Goal: Navigation & Orientation: Find specific page/section

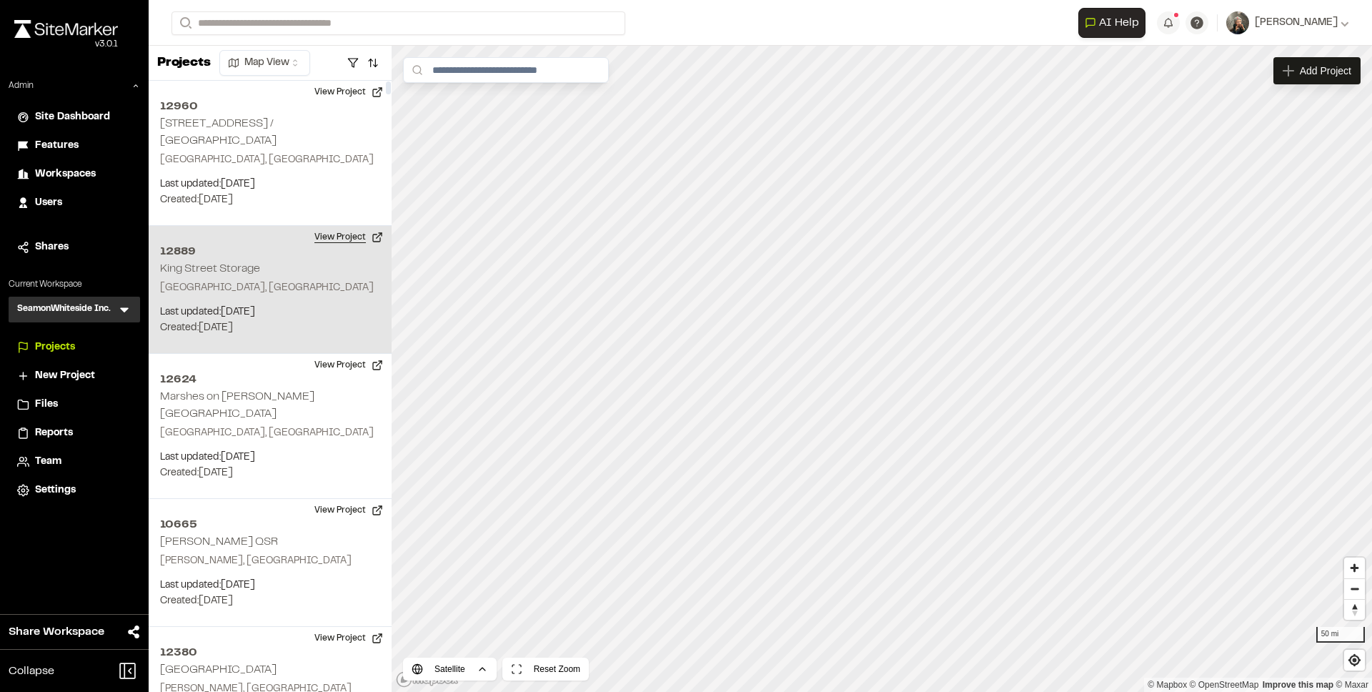
click at [322, 226] on button "View Project" at bounding box center [349, 237] width 86 height 23
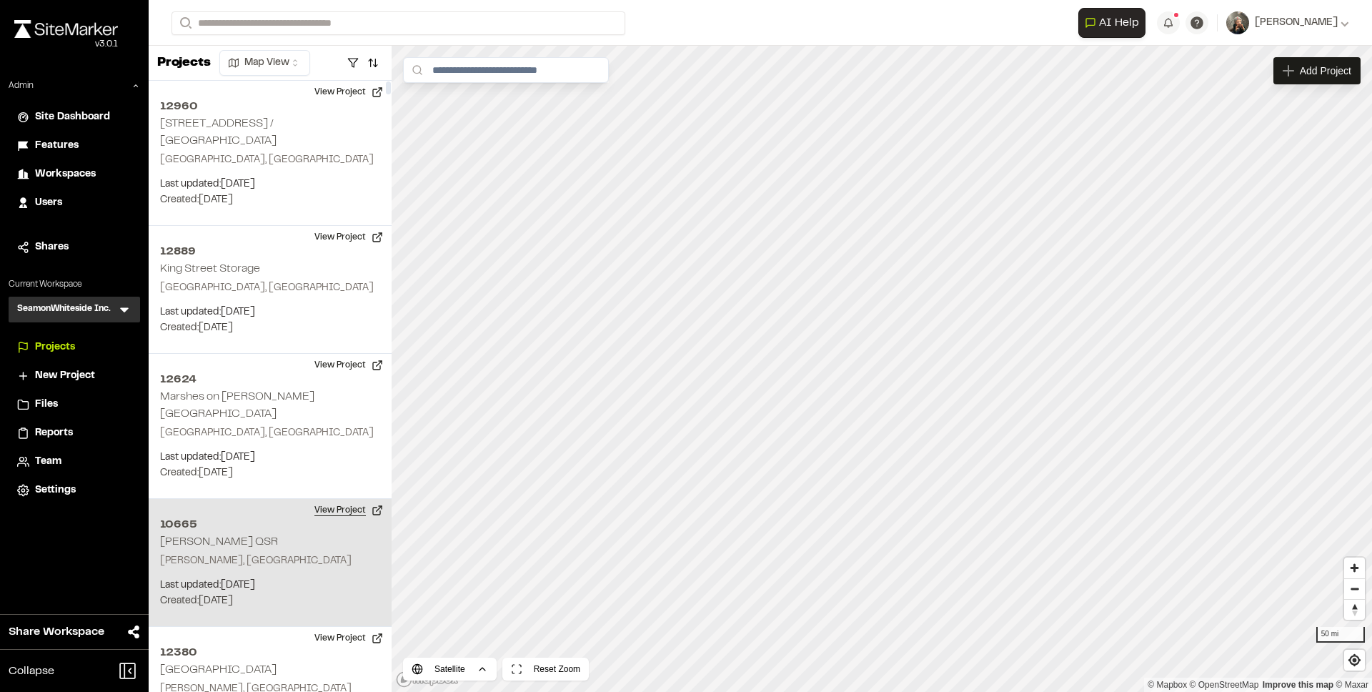
click at [332, 499] on button "View Project" at bounding box center [349, 510] width 86 height 23
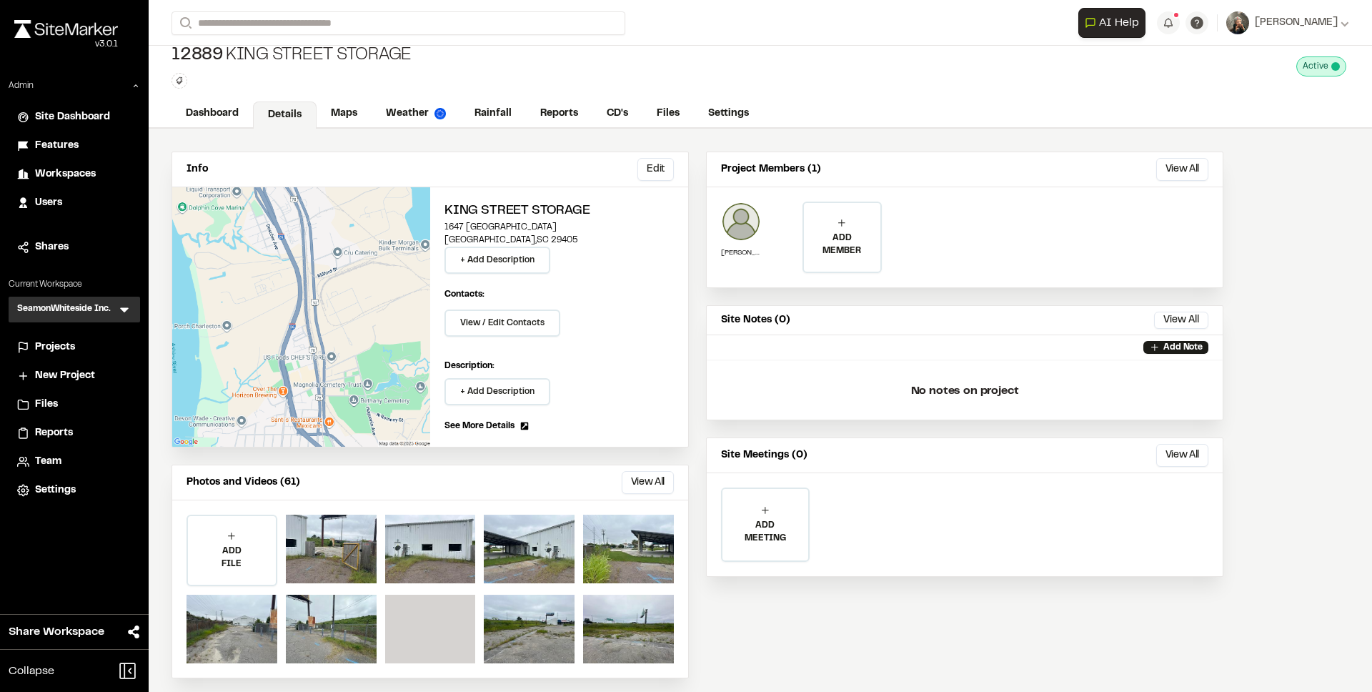
scroll to position [22, 0]
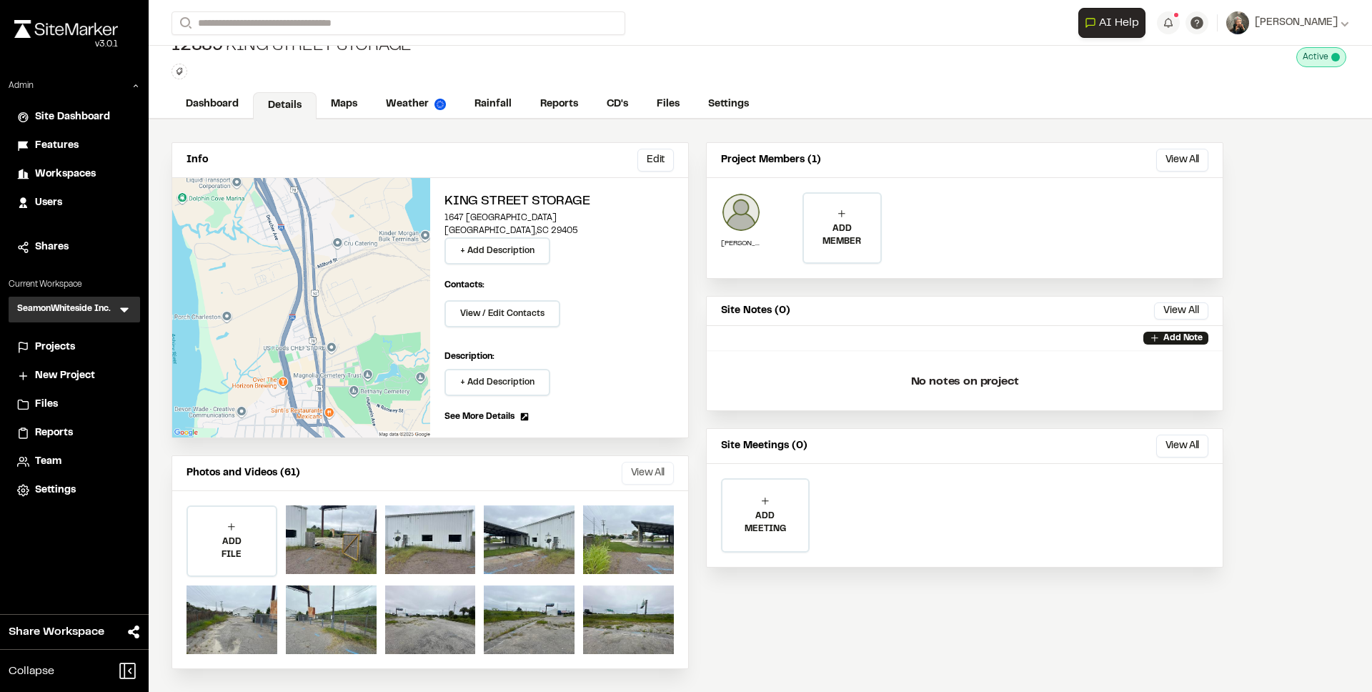
click at [629, 466] on button "View All" at bounding box center [648, 473] width 52 height 23
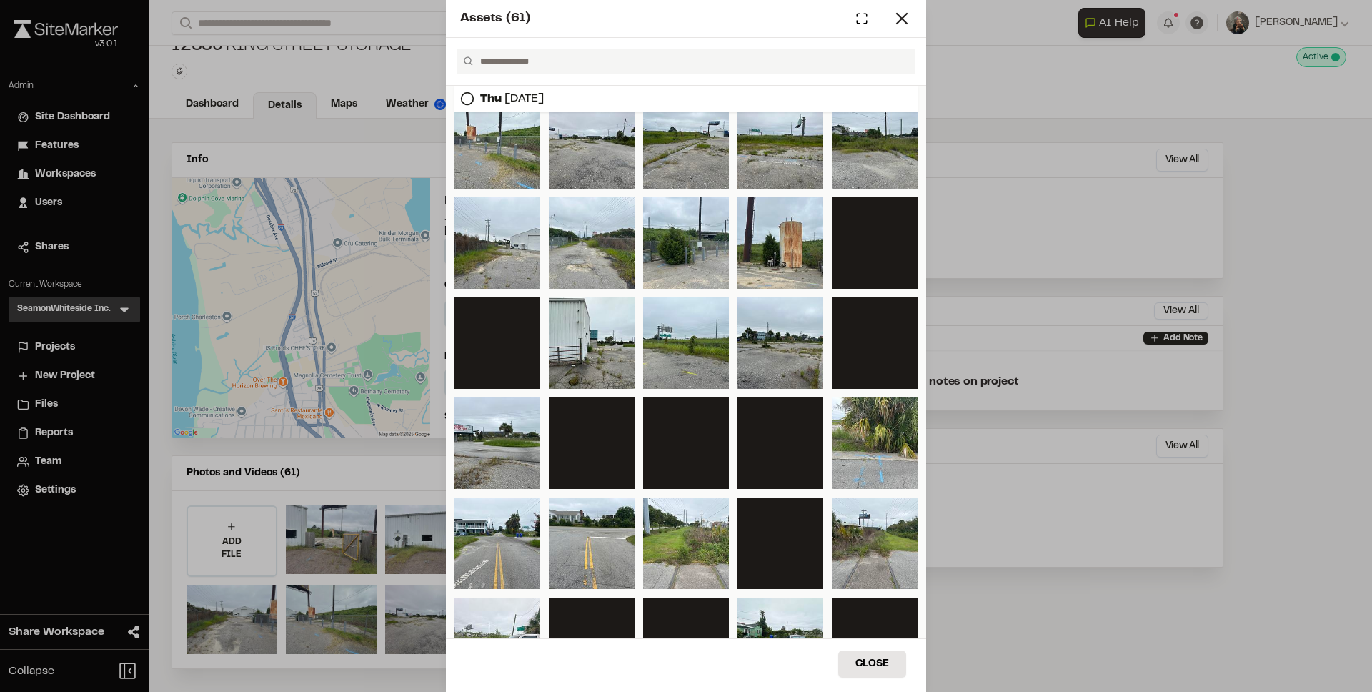
scroll to position [0, 0]
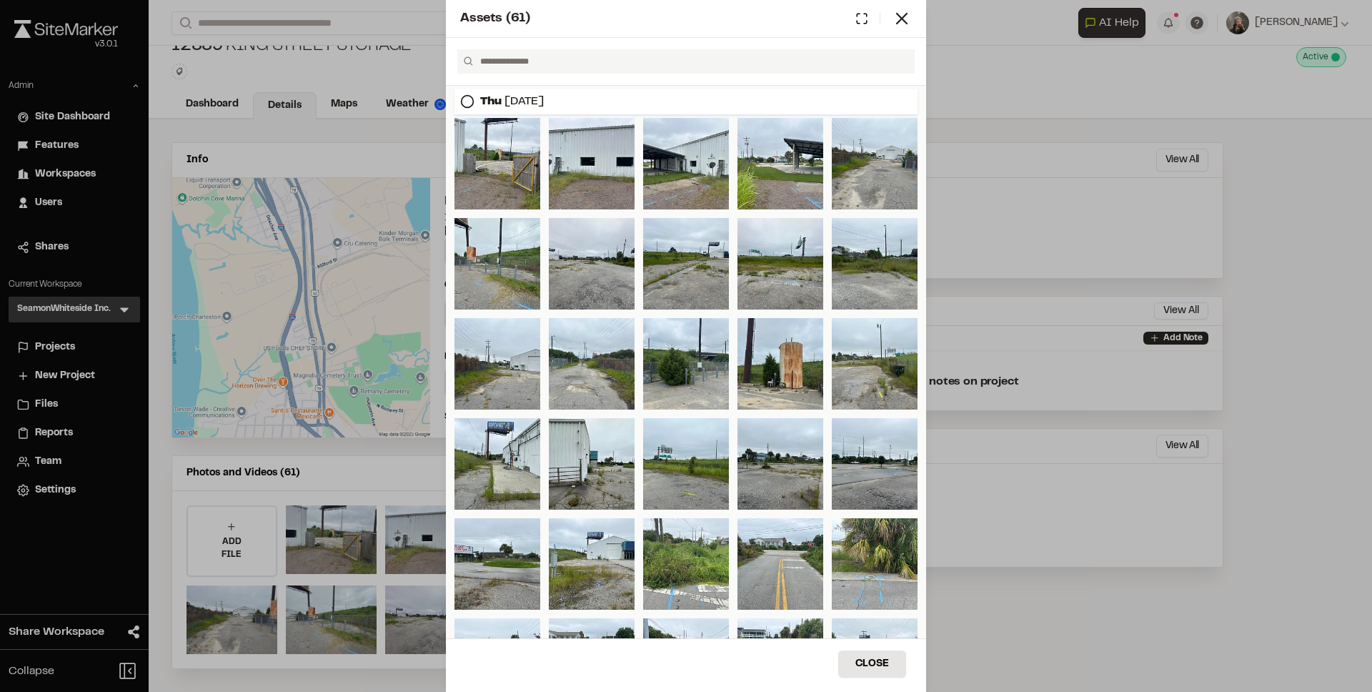
click at [362, 121] on div "Assets ( 61 ) [DATE] Close Select Download Zoom to Pin Unselect Download Zoom t…" at bounding box center [686, 346] width 1372 height 692
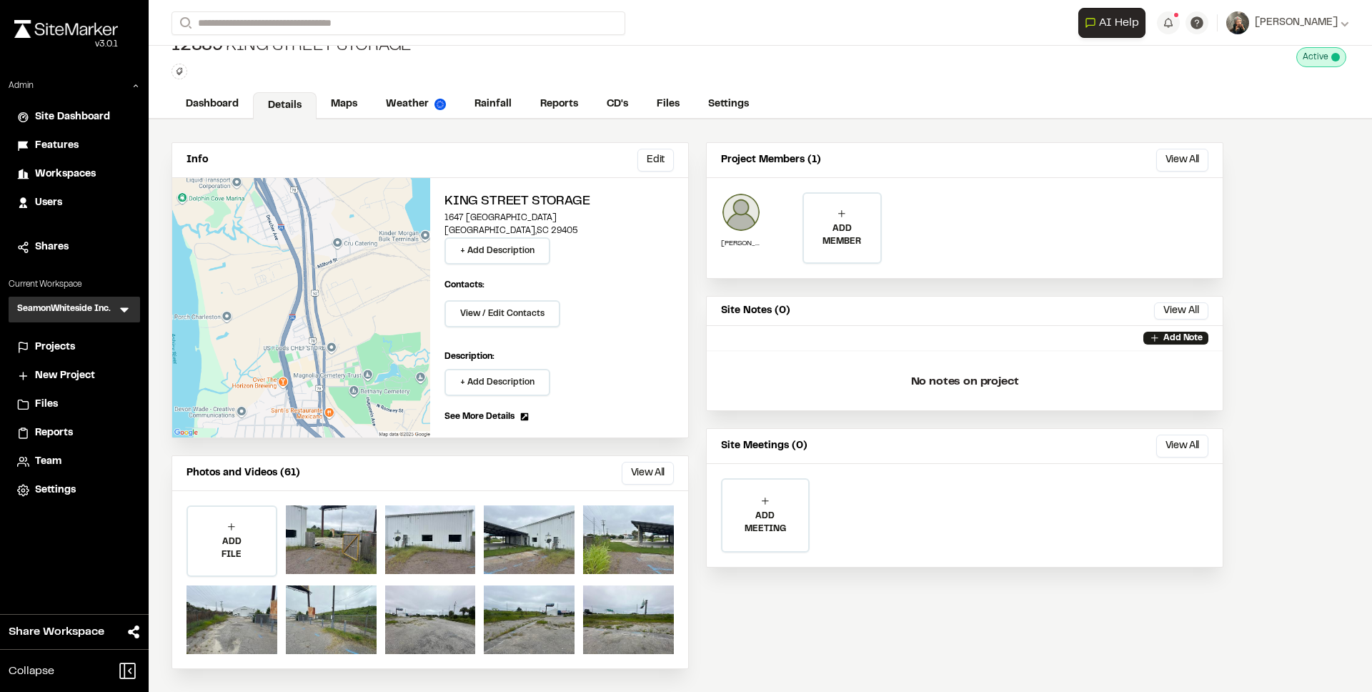
click at [31, 349] on div "Projects" at bounding box center [74, 347] width 114 height 16
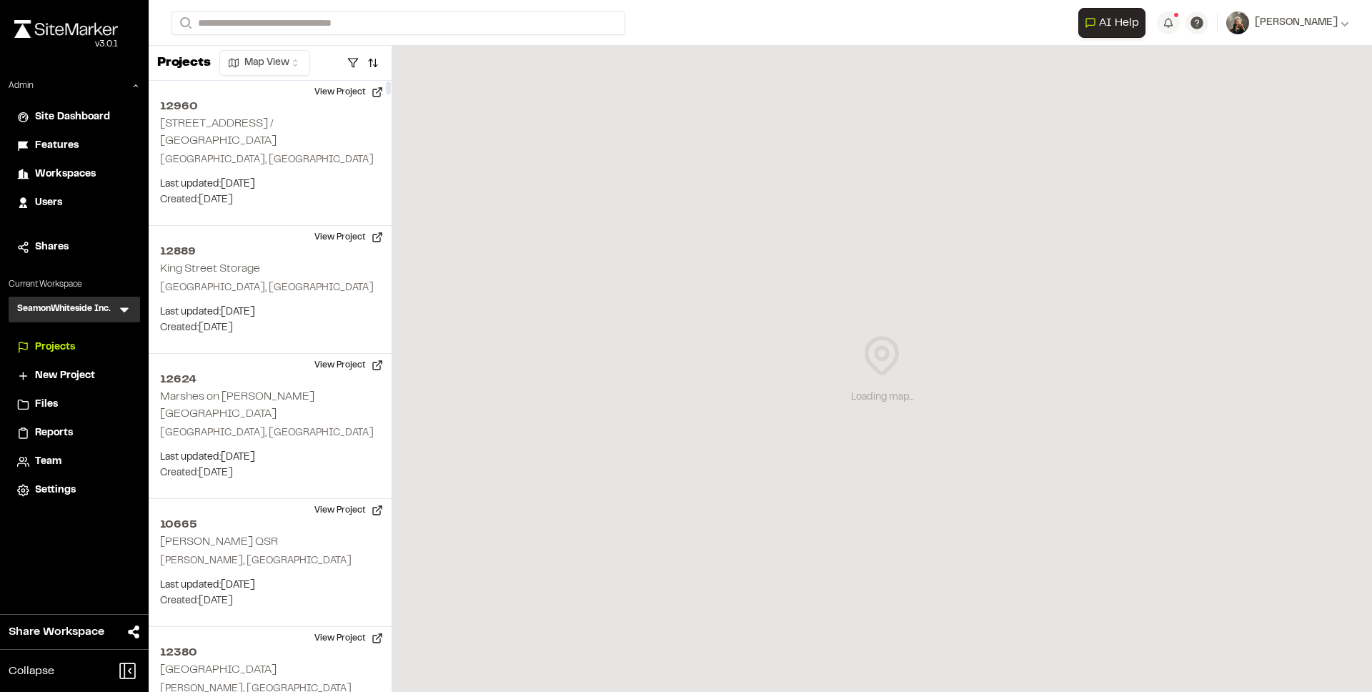
click at [127, 309] on icon at bounding box center [124, 309] width 14 height 14
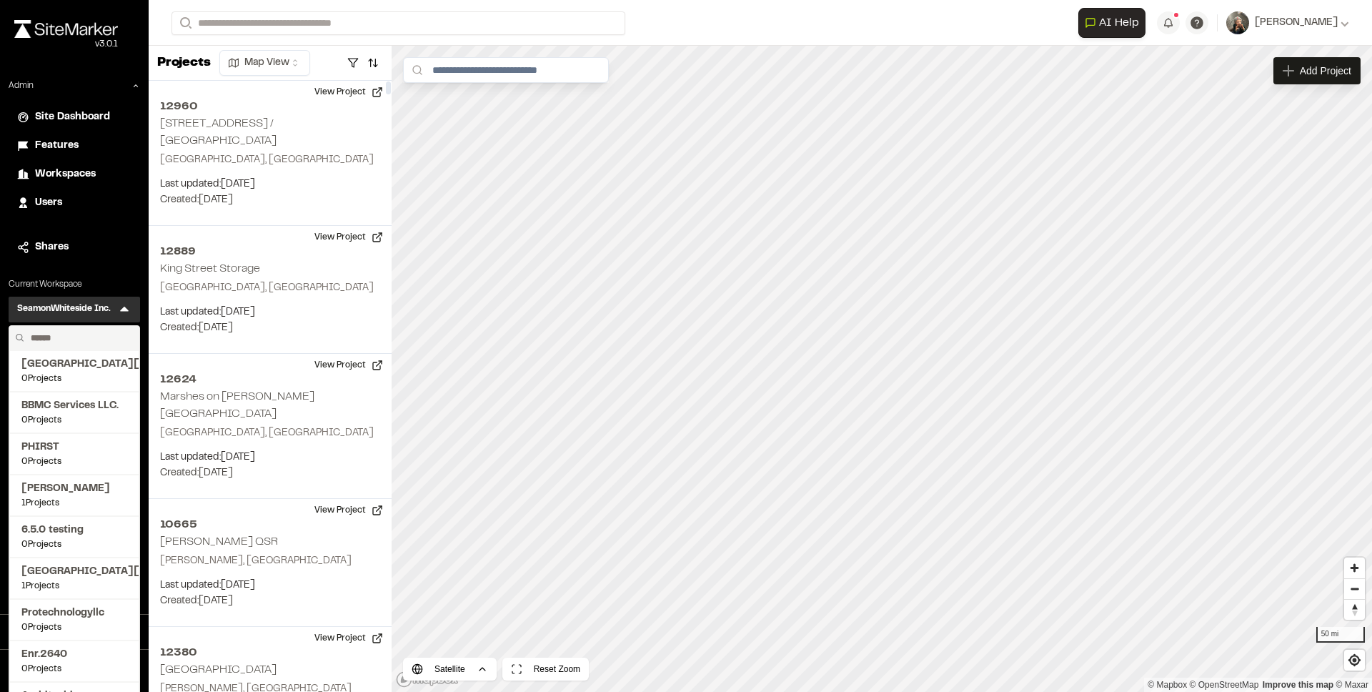
click at [76, 337] on input "text" at bounding box center [79, 338] width 109 height 24
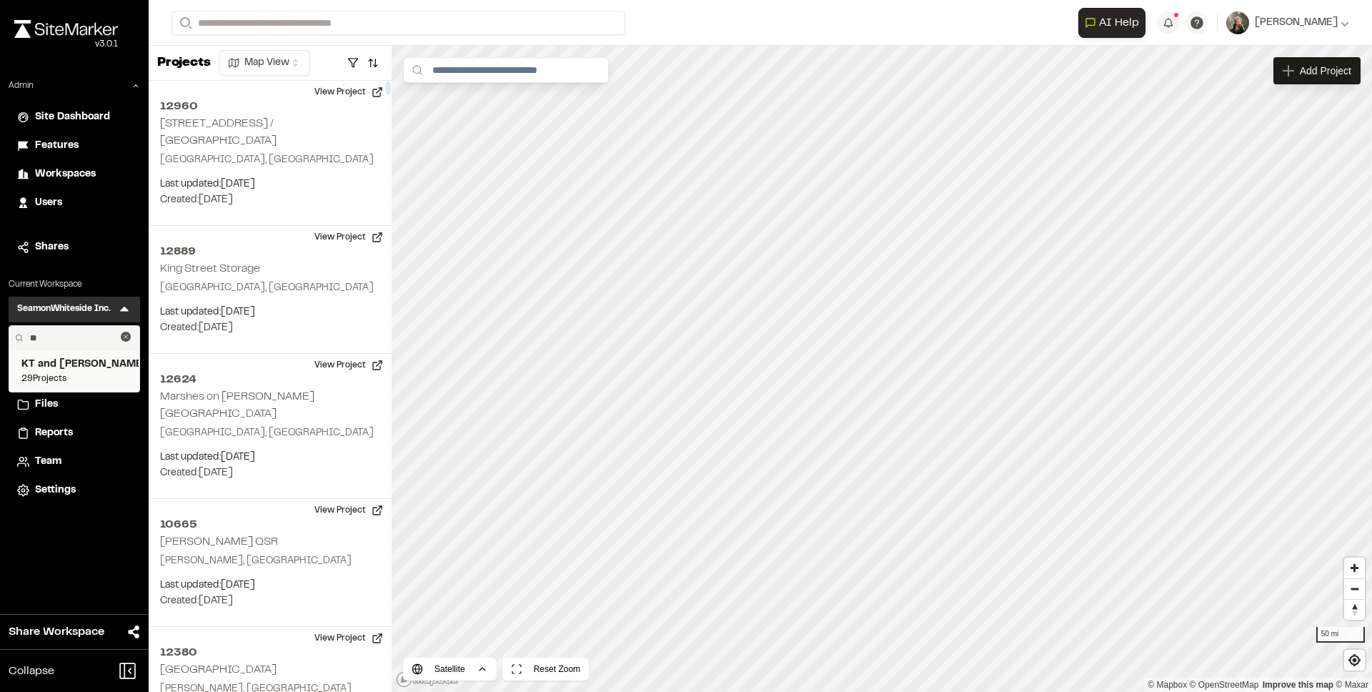
type input "**"
click at [76, 367] on span "KT and Tom" at bounding box center [74, 365] width 106 height 16
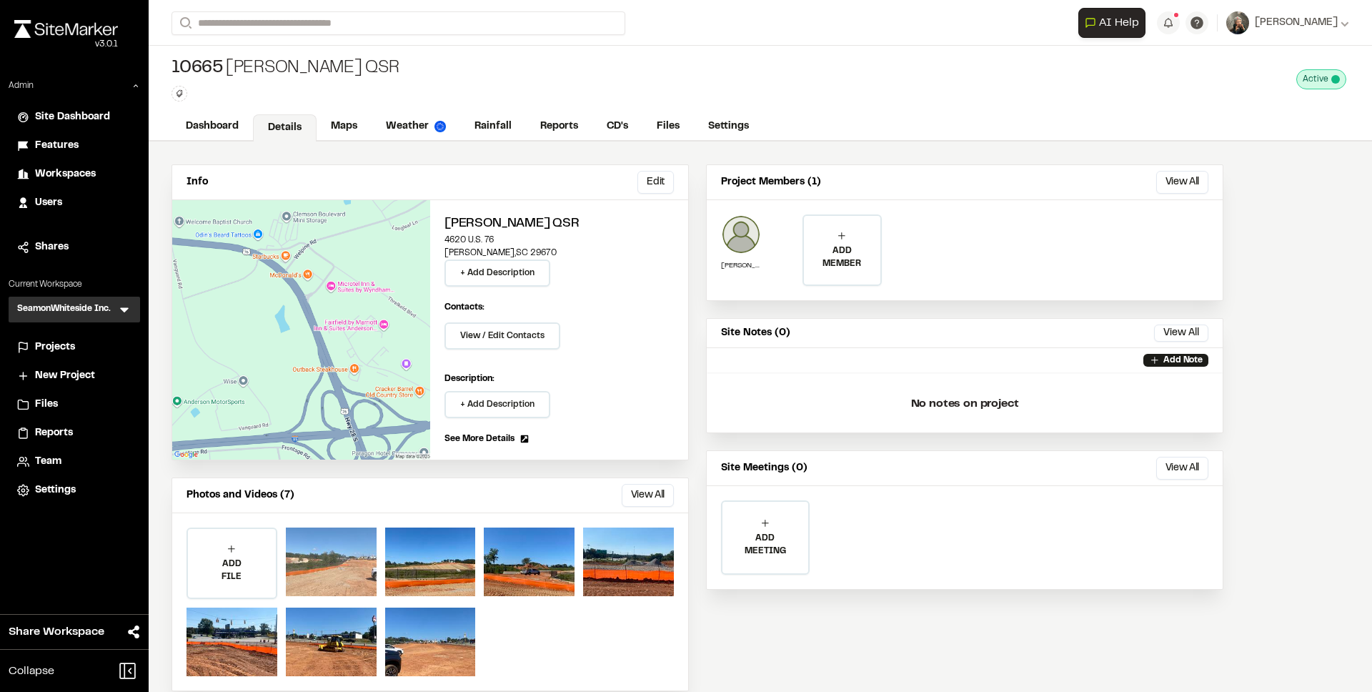
click at [324, 566] on div at bounding box center [331, 561] width 91 height 69
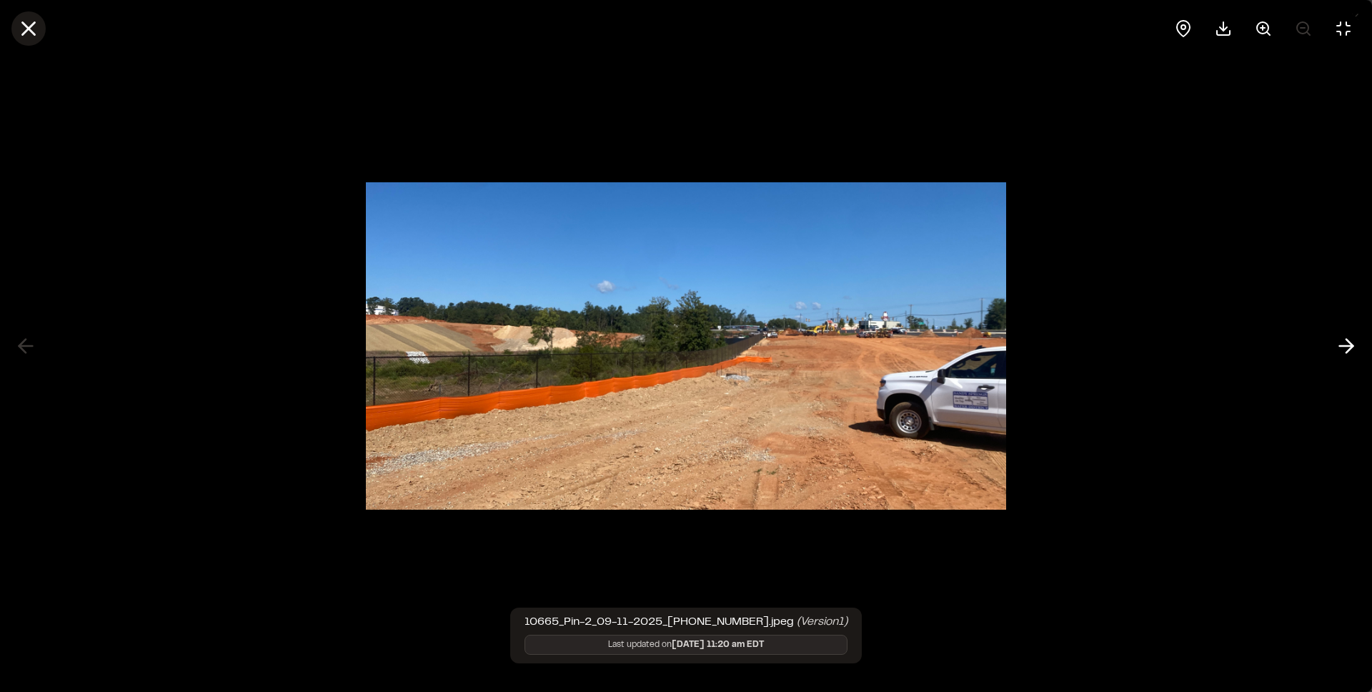
click at [22, 29] on icon at bounding box center [28, 28] width 24 height 24
